Goal: Task Accomplishment & Management: Complete application form

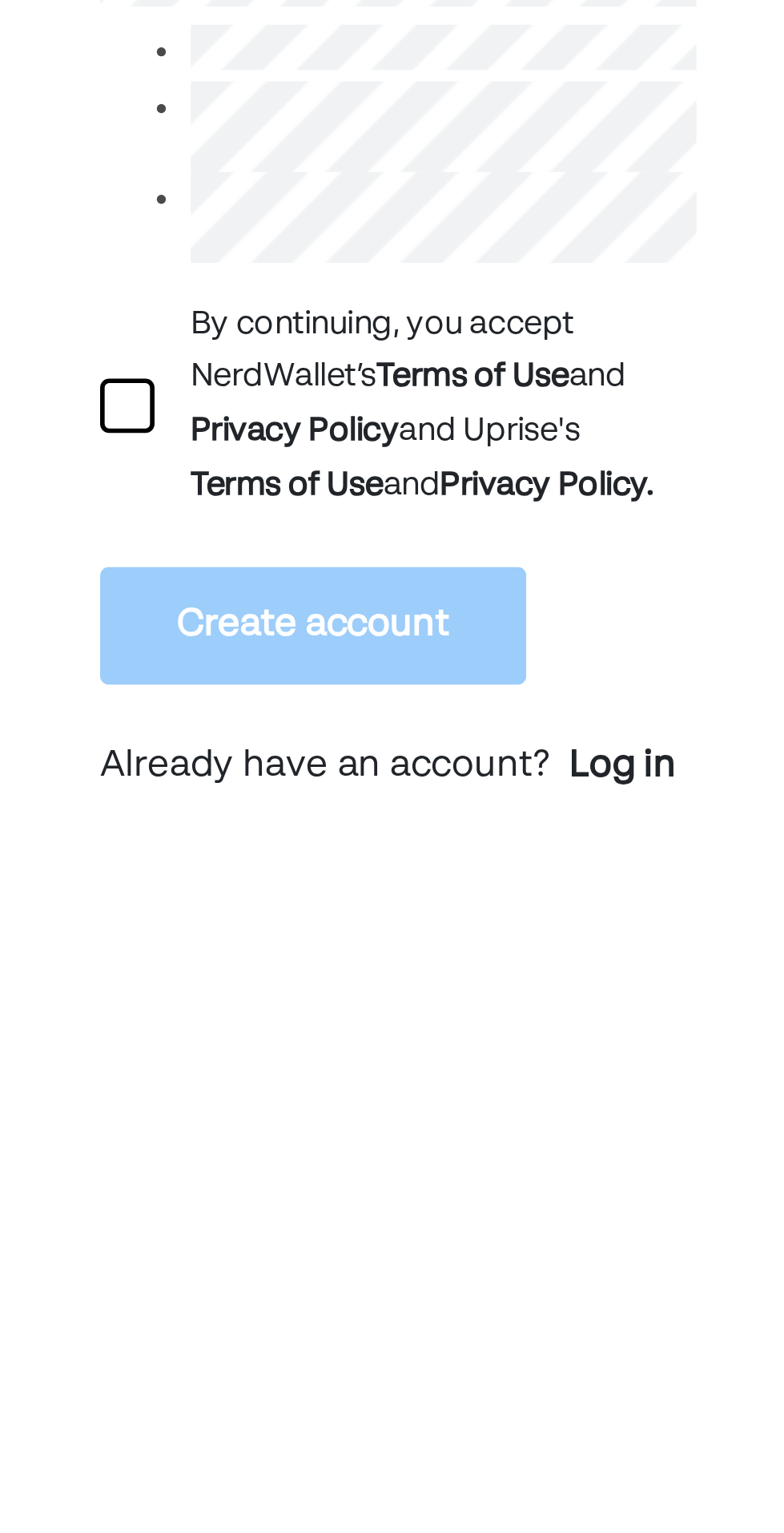
click at [132, 625] on div at bounding box center [128, 615] width 19 height 19
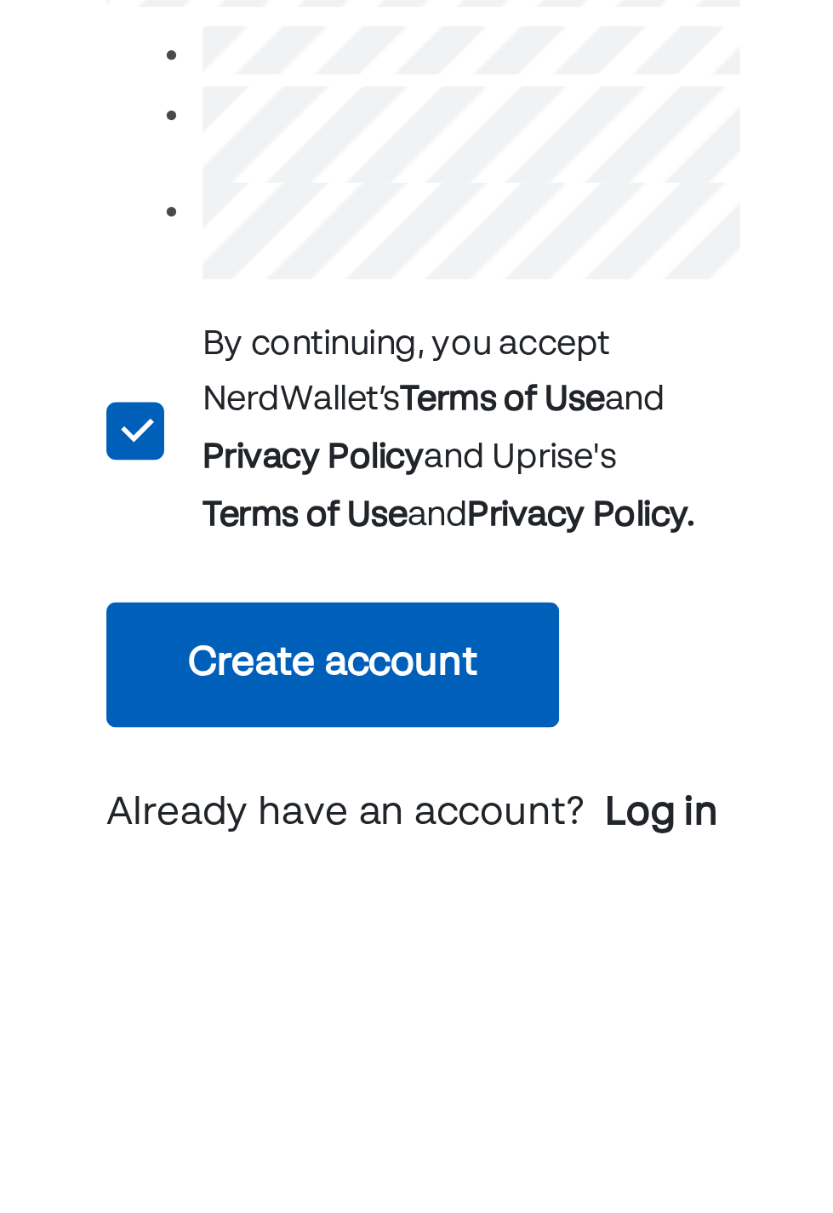
click at [269, 746] on button "Create account" at bounding box center [206, 736] width 160 height 44
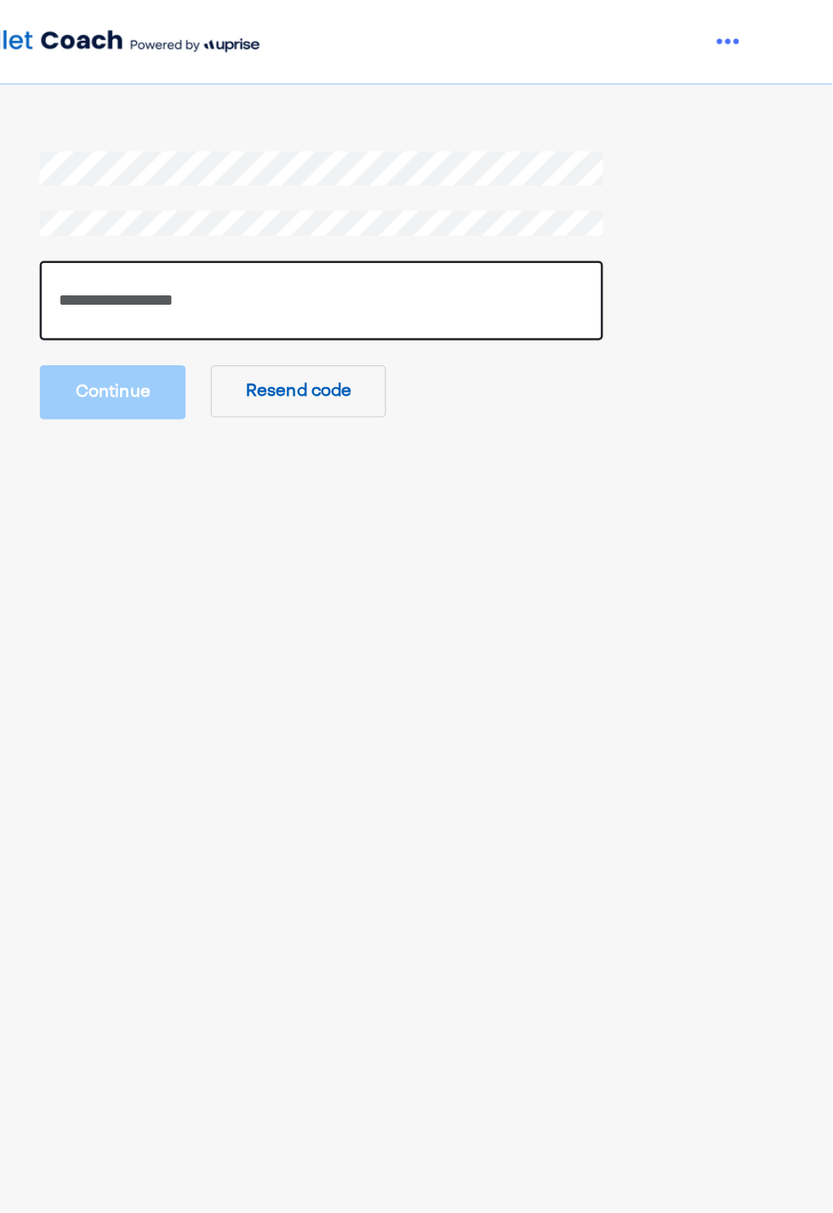
click at [300, 243] on input "number" at bounding box center [416, 245] width 460 height 65
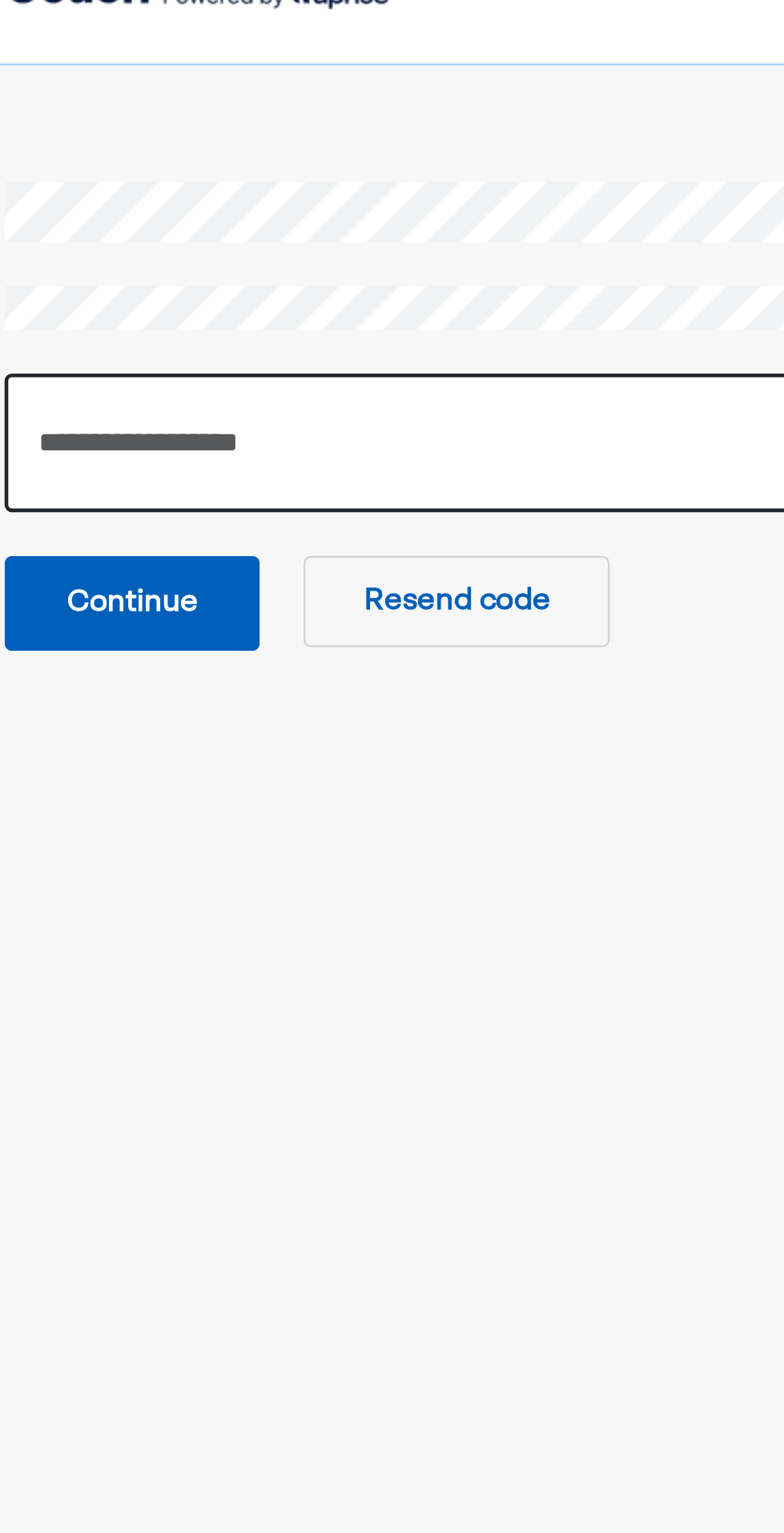
type input "******"
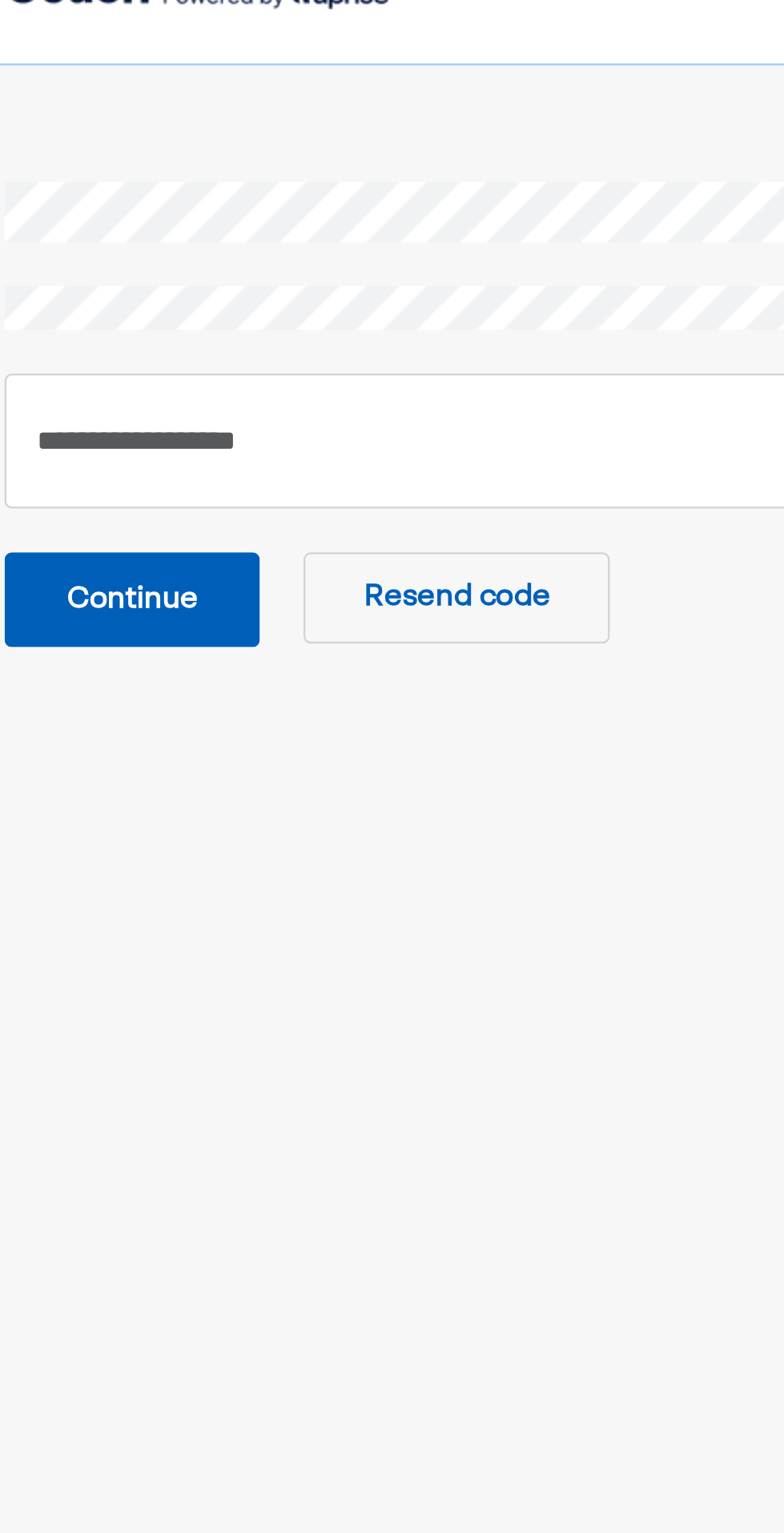
click at [253, 302] on button "Continue" at bounding box center [231, 299] width 112 height 41
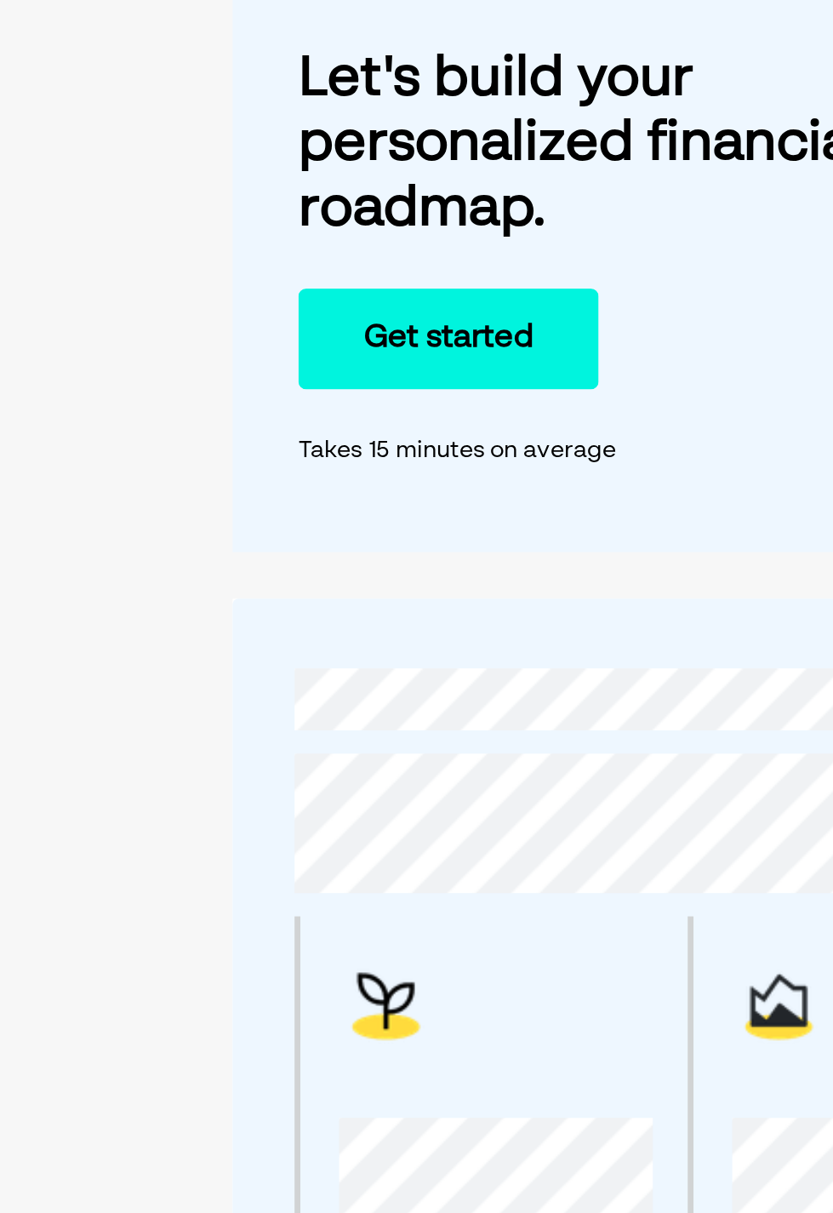
scroll to position [2, 0]
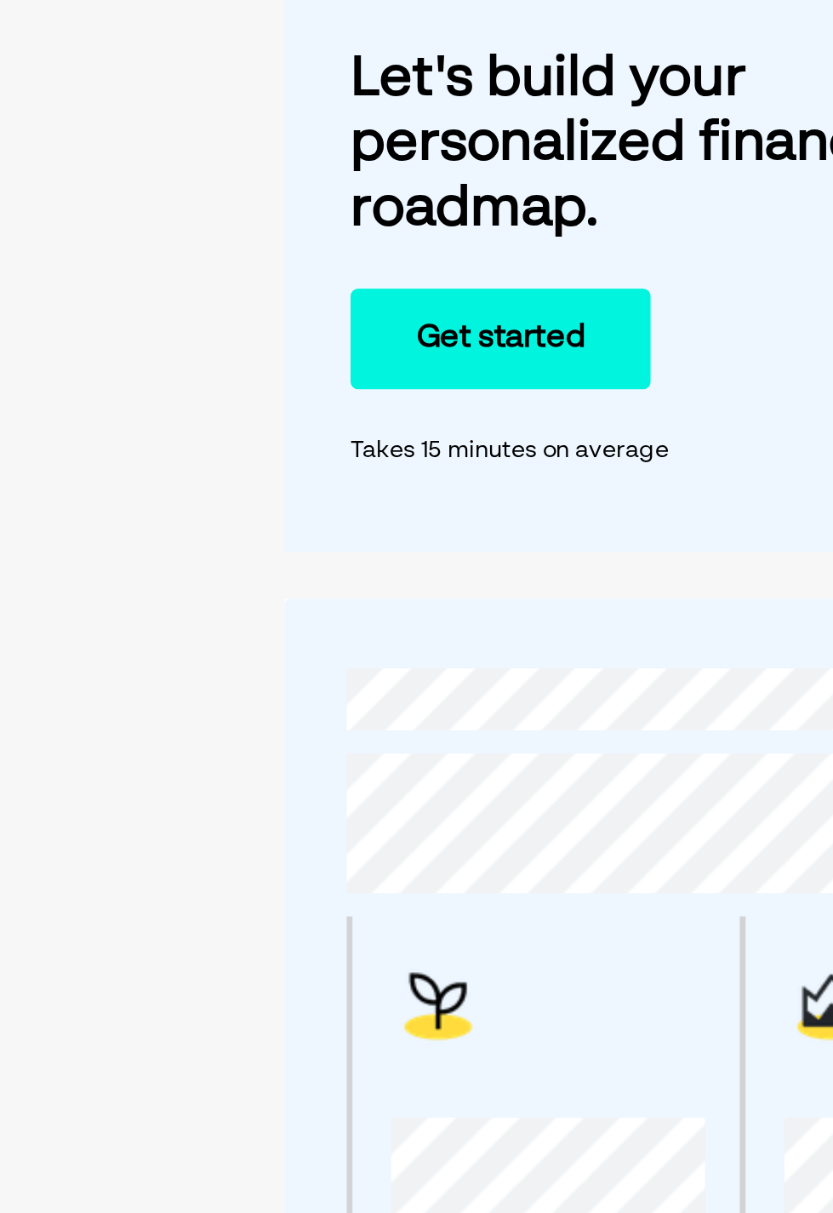
click at [188, 283] on button "Get started" at bounding box center [220, 289] width 132 height 44
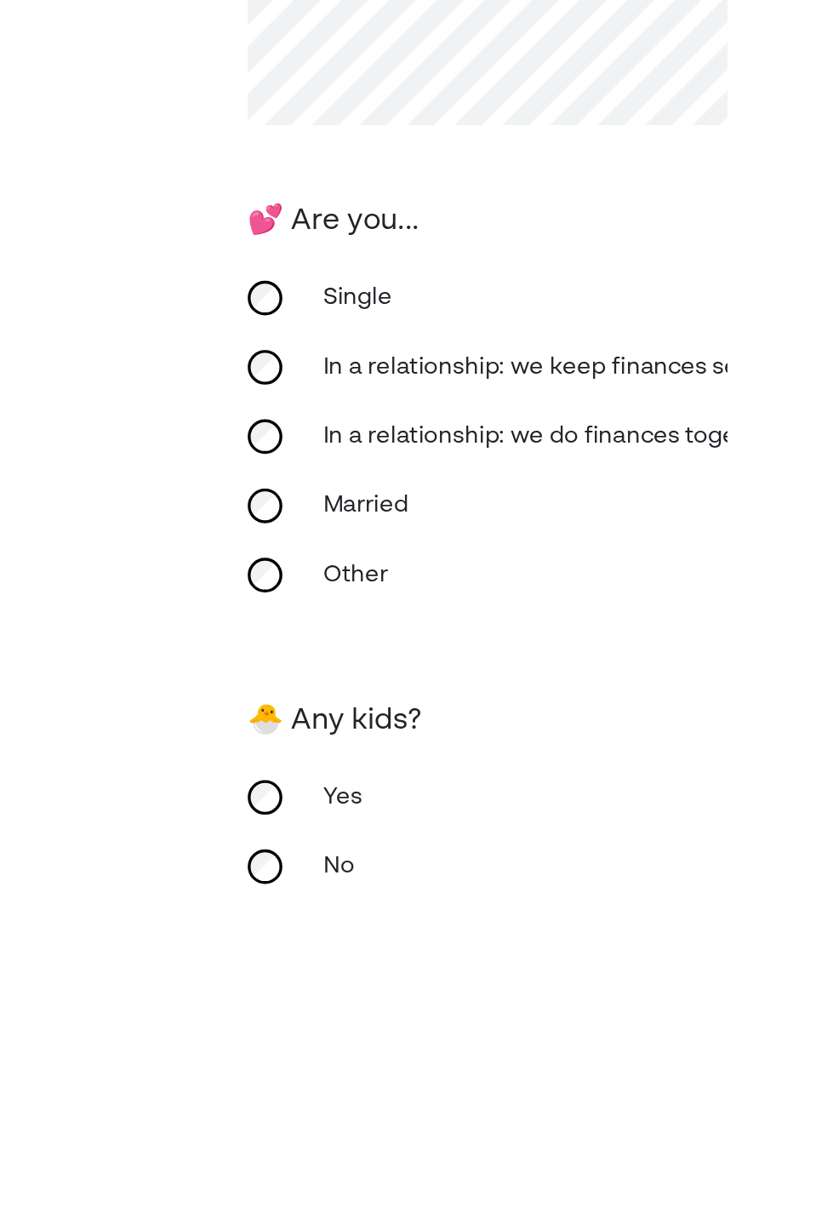
scroll to position [0, 0]
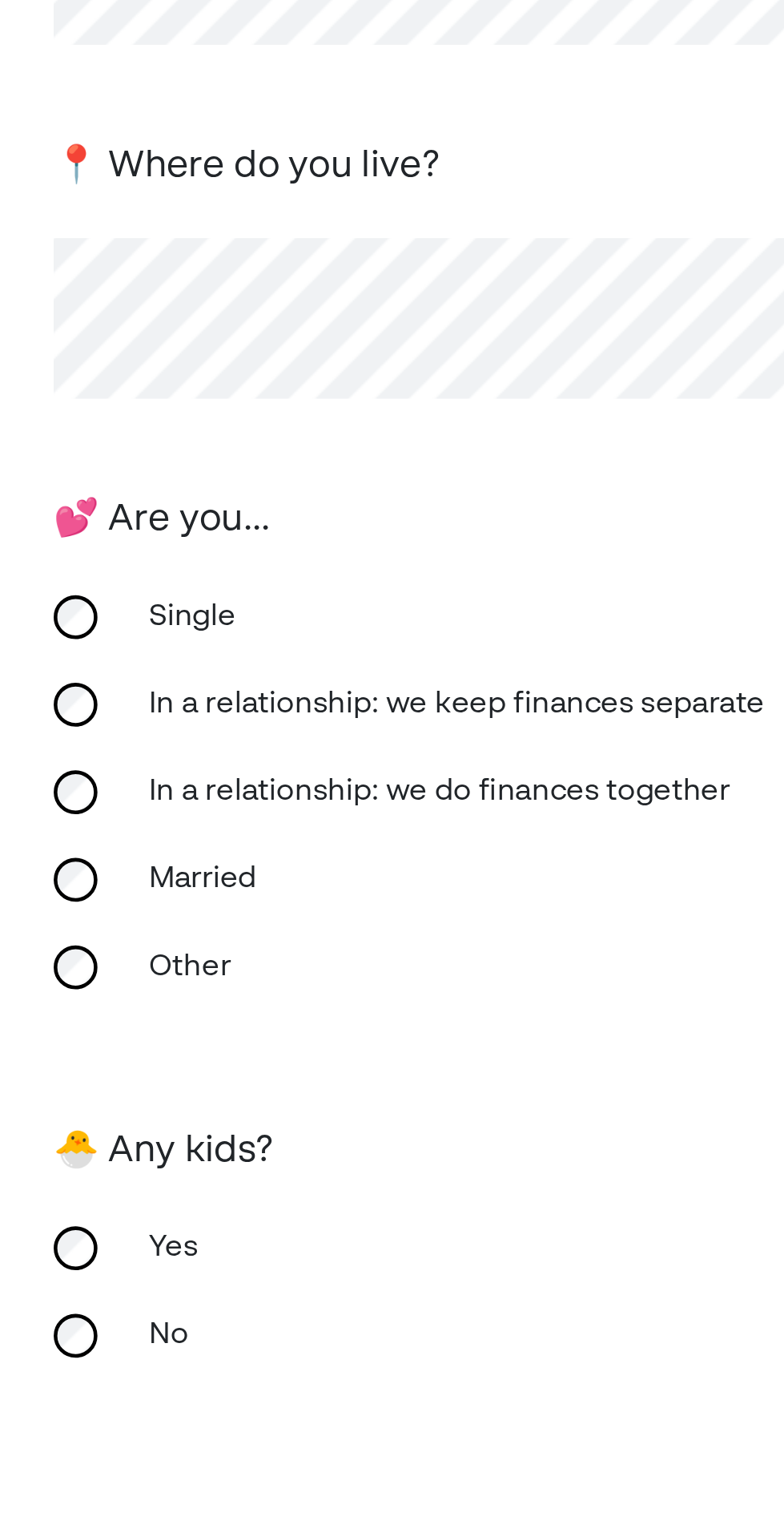
click at [318, 518] on div "Single" at bounding box center [392, 533] width 628 height 39
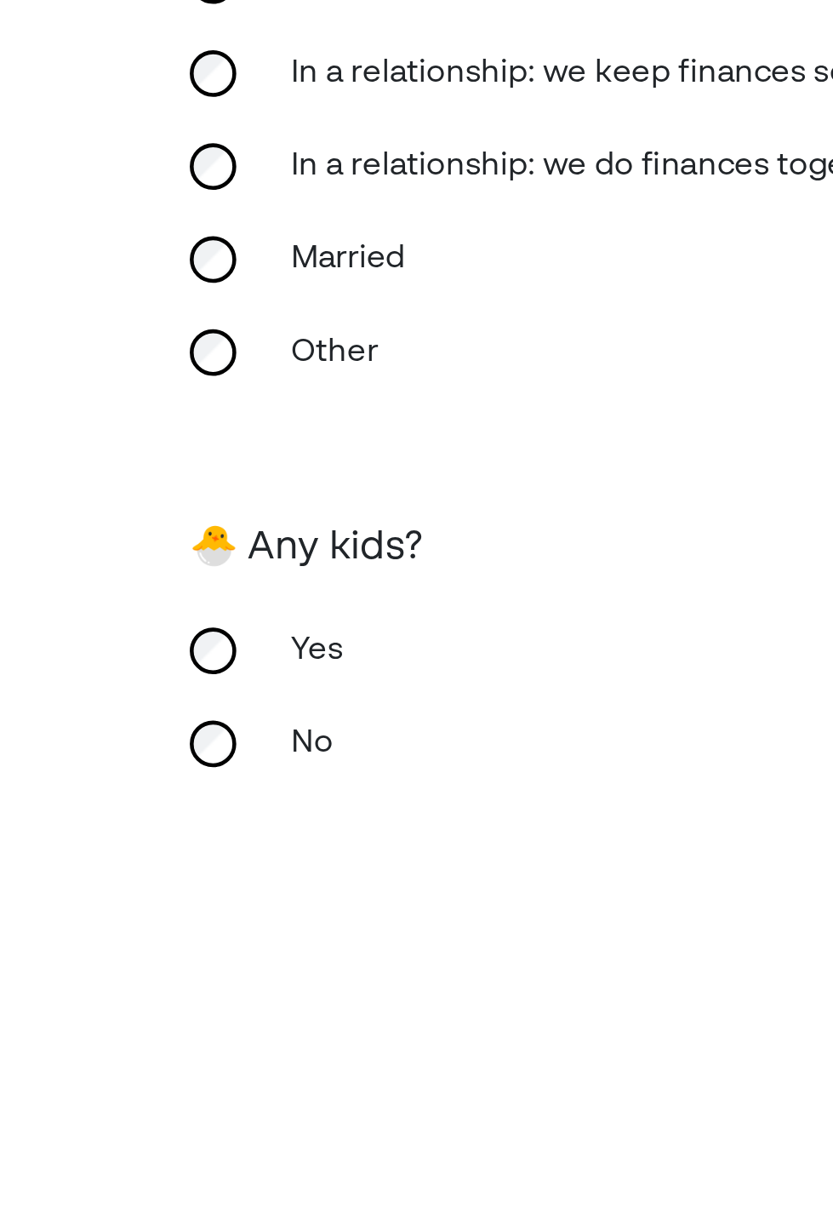
scroll to position [32, 0]
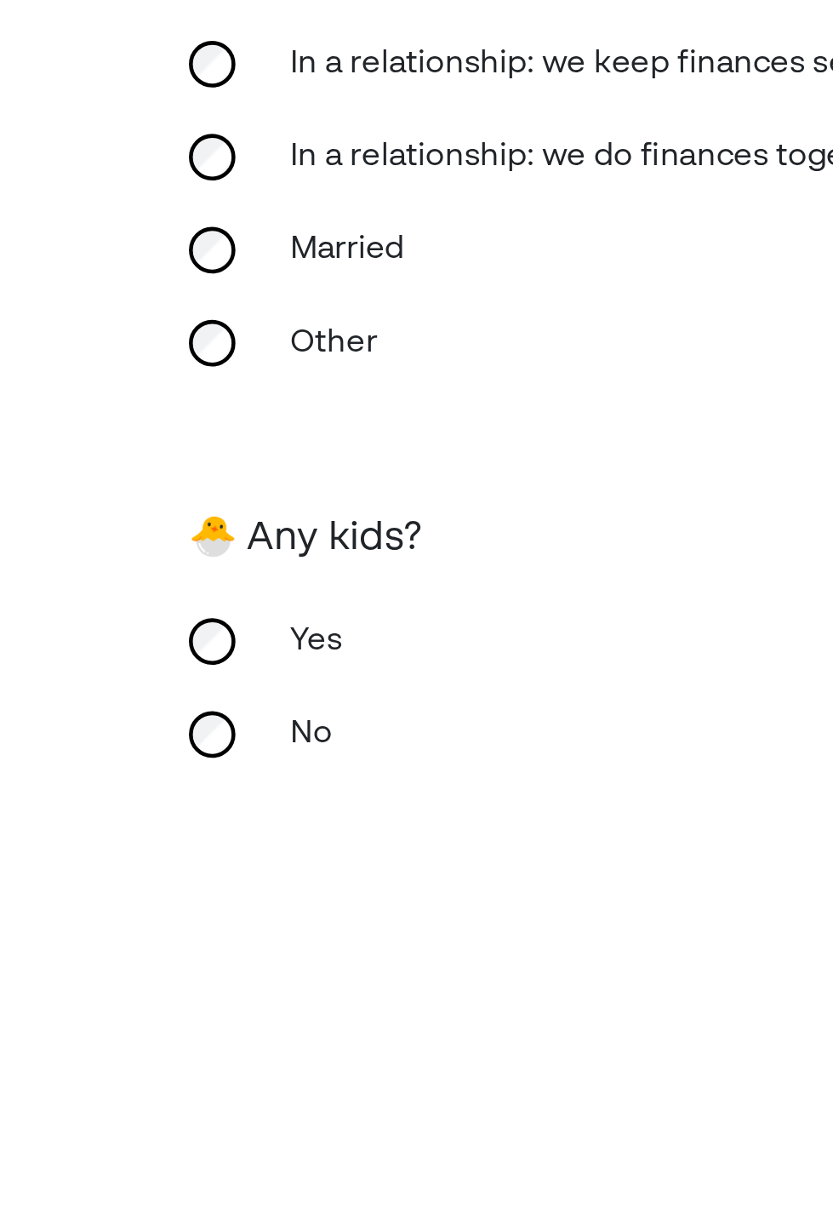
click at [131, 881] on div "No" at bounding box center [202, 901] width 170 height 41
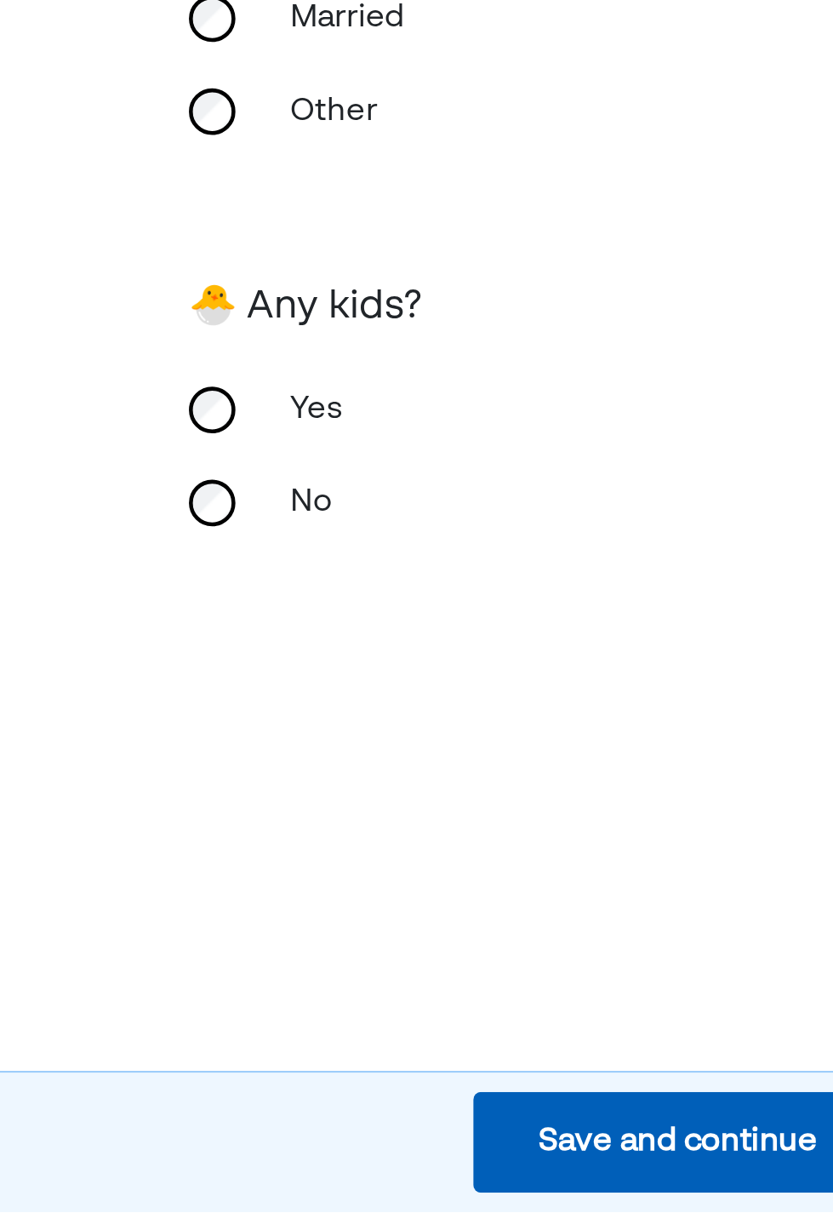
scroll to position [231, 0]
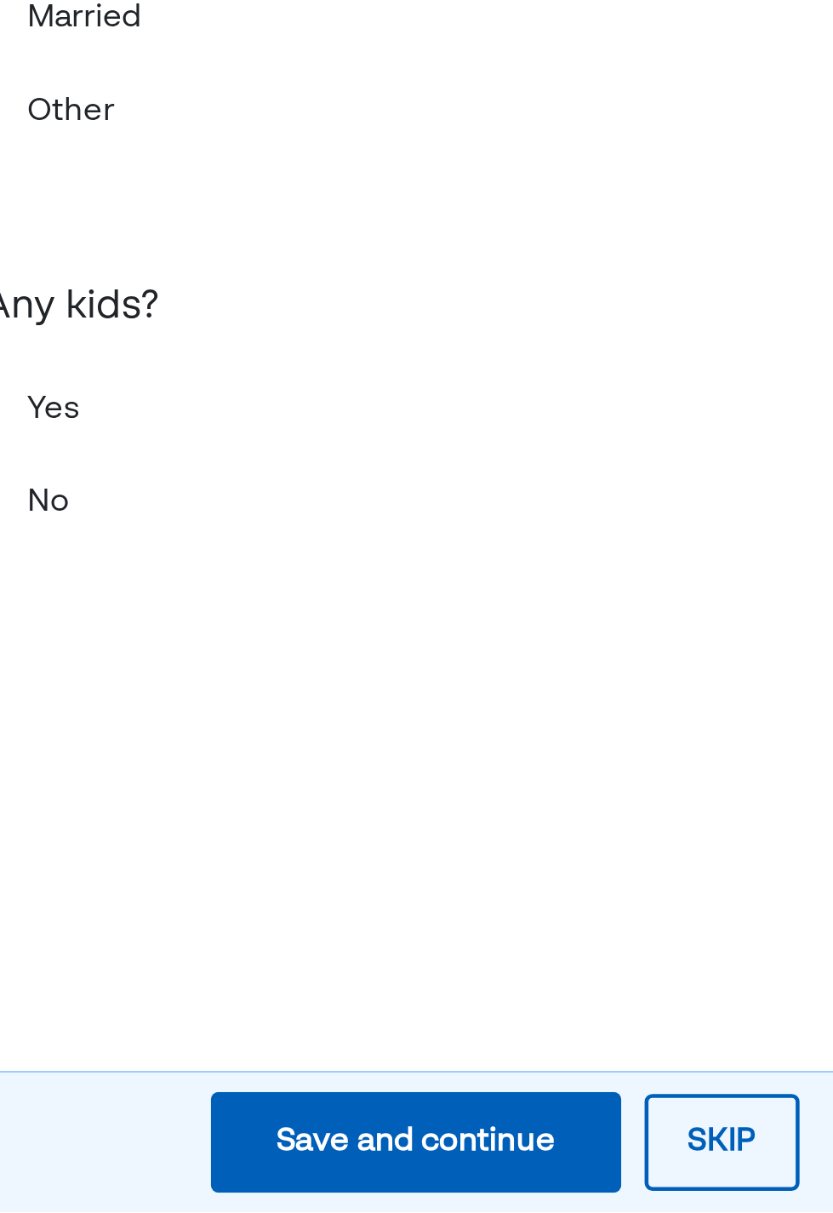
click at [237, 1184] on button "Save and continue Save Save and continue" at bounding box center [299, 1182] width 180 height 44
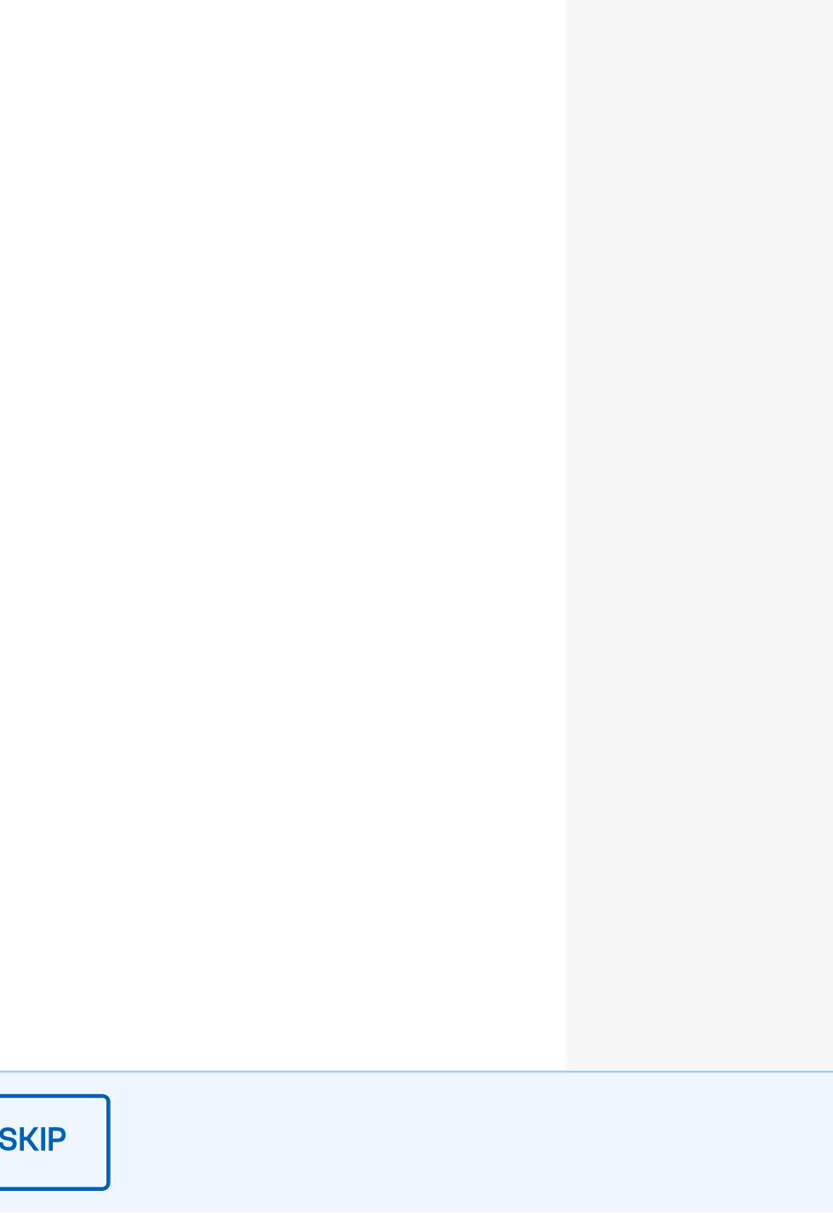
scroll to position [207, 0]
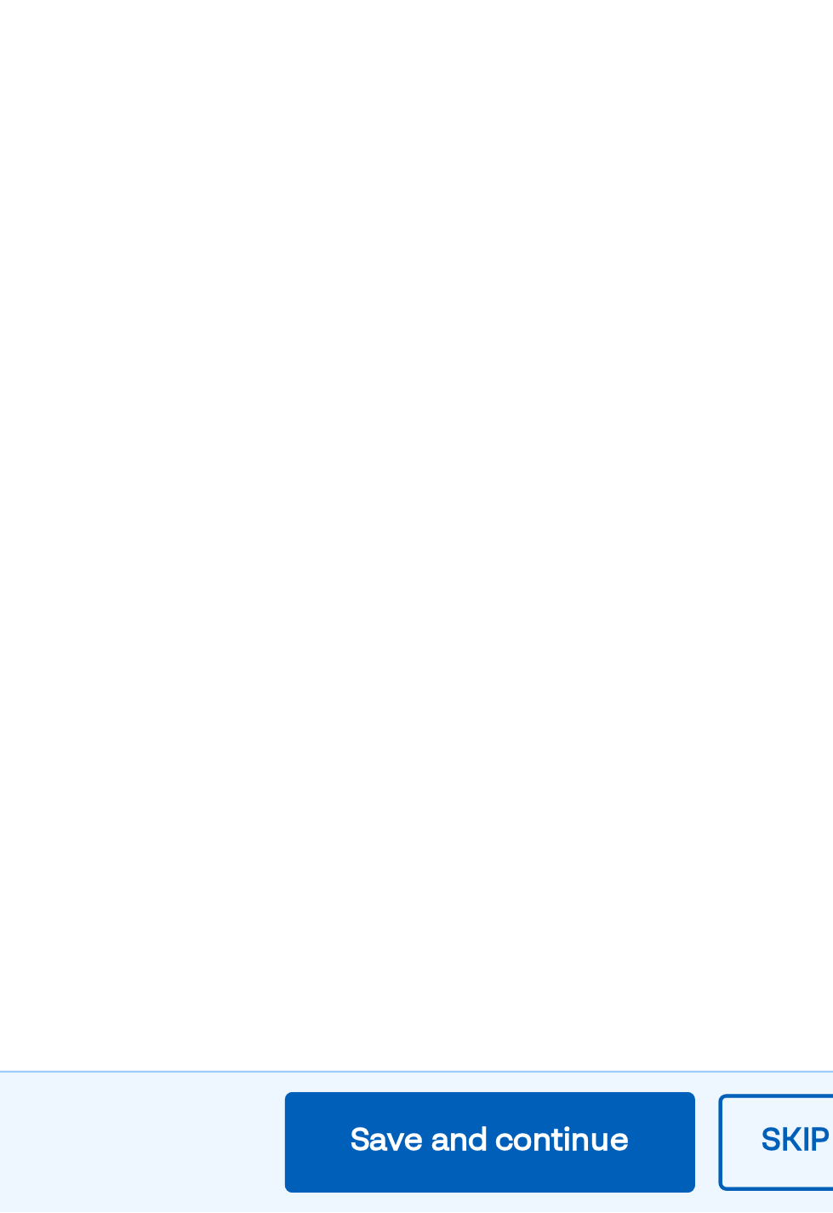
click at [145, 1174] on button "Save and continue Save Save and continue" at bounding box center [215, 1182] width 180 height 44
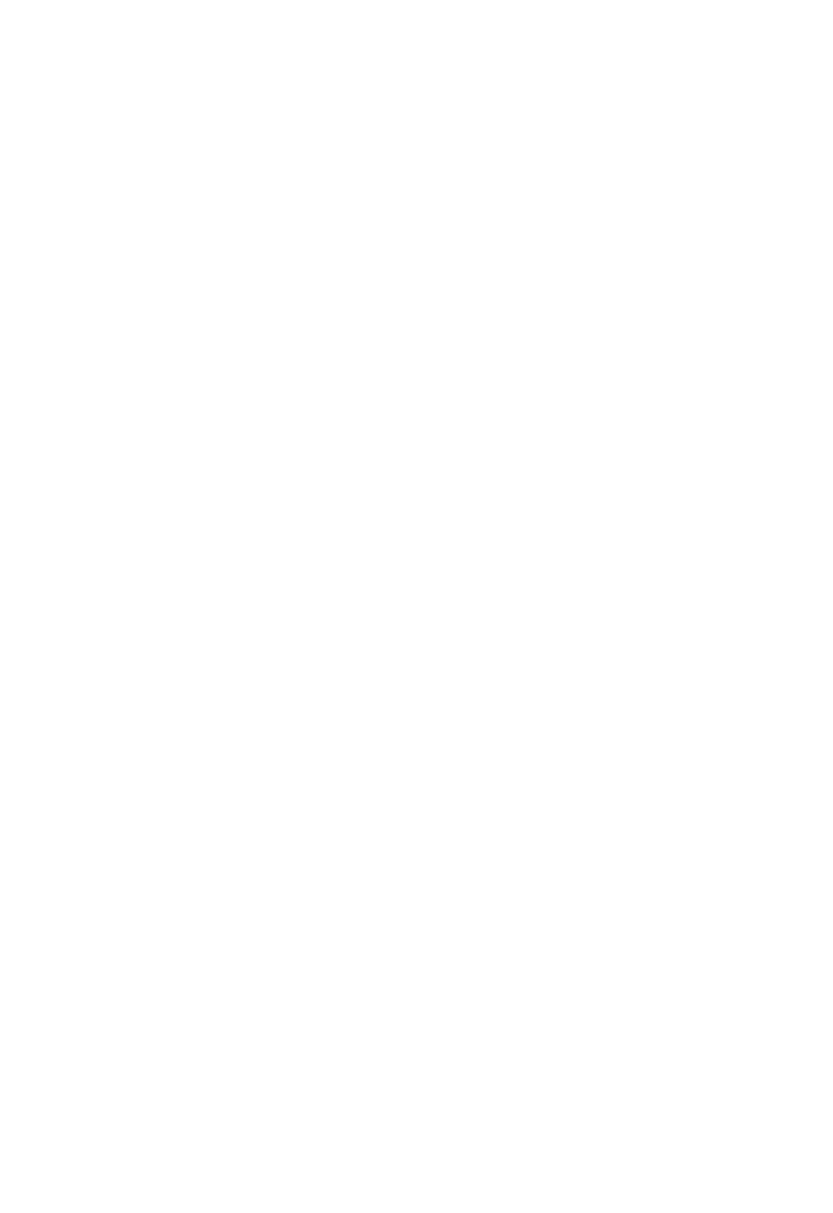
scroll to position [0, 0]
